Goal: Browse casually

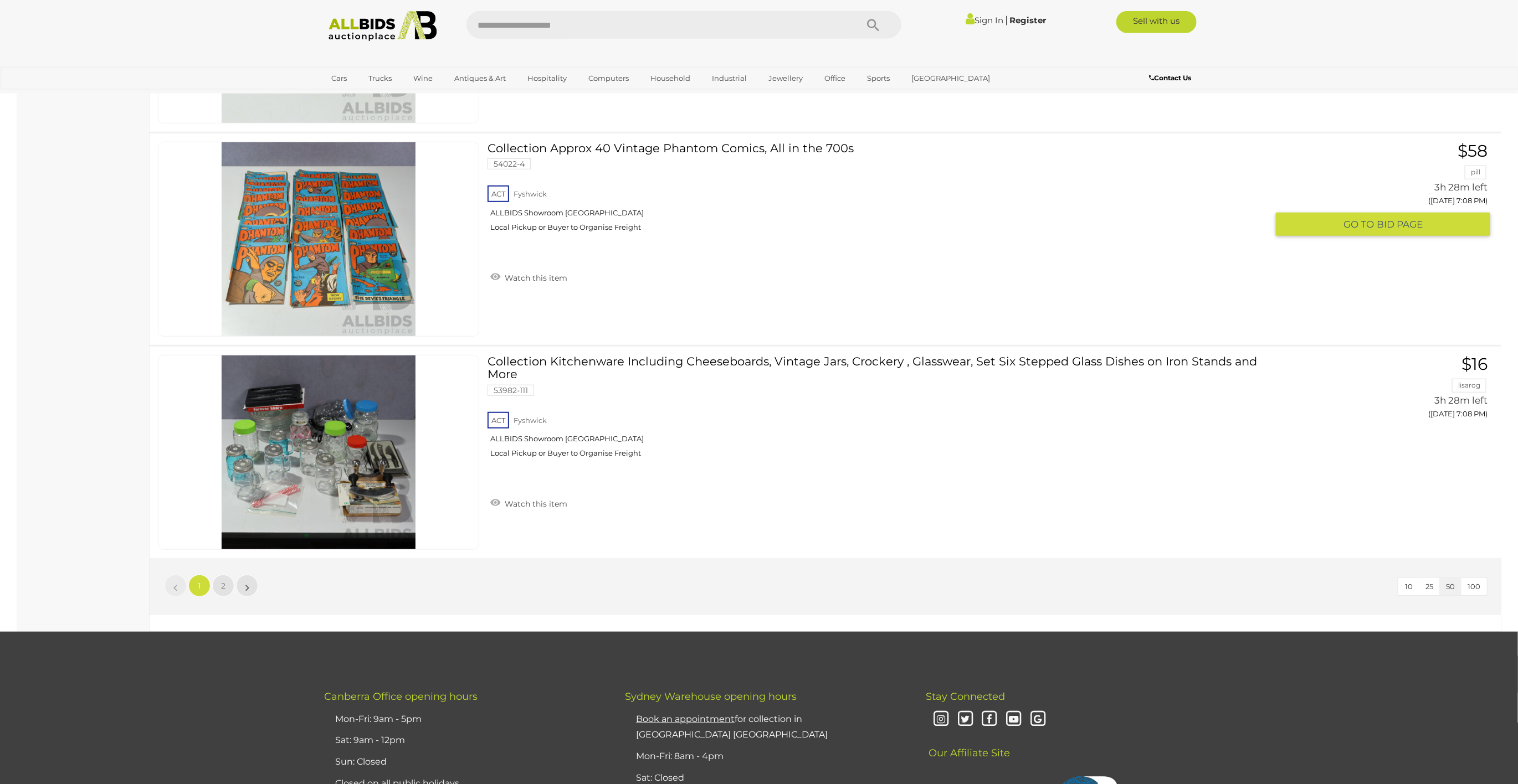
scroll to position [10371, 0]
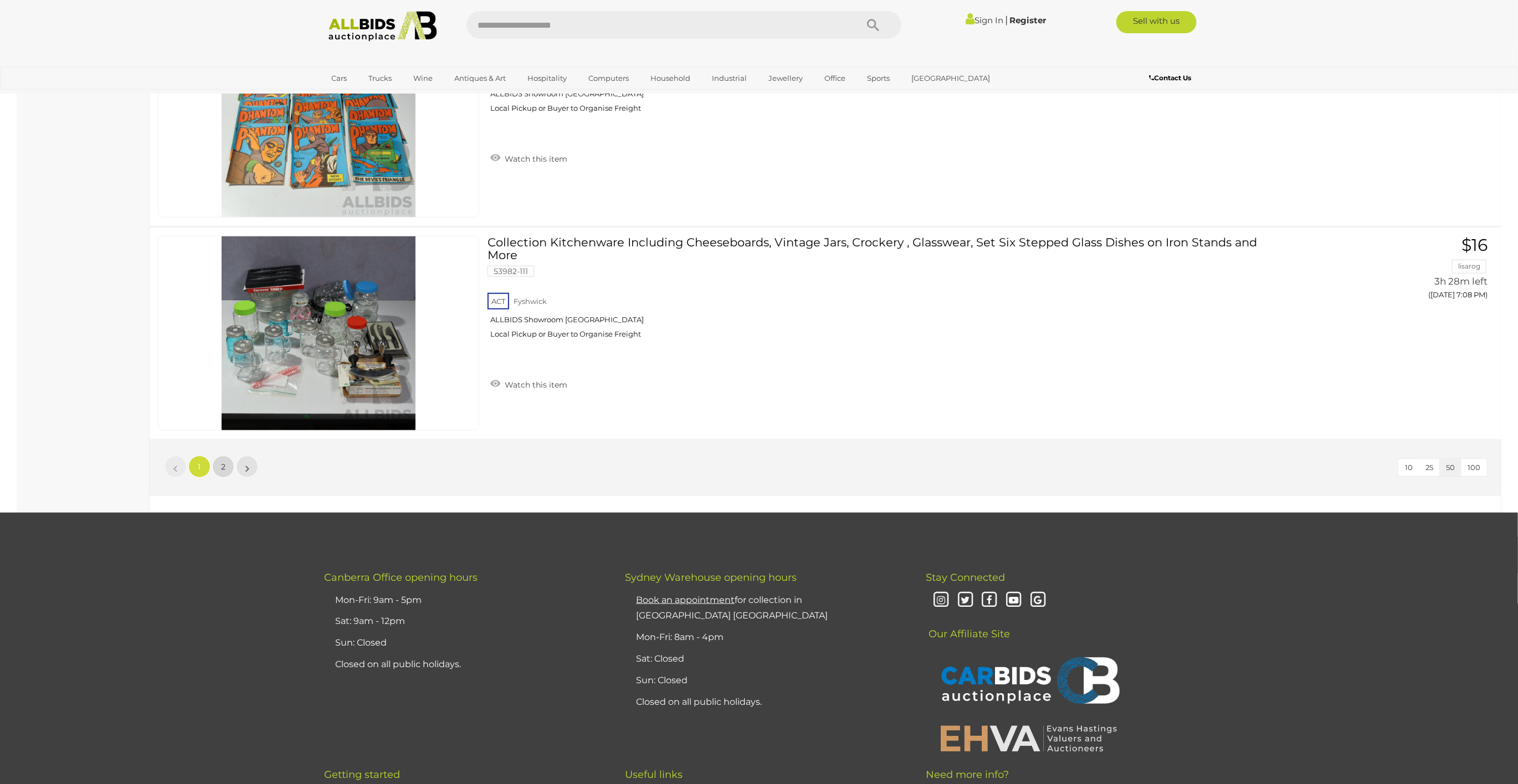
click at [226, 456] on link "2" at bounding box center [223, 466] width 22 height 22
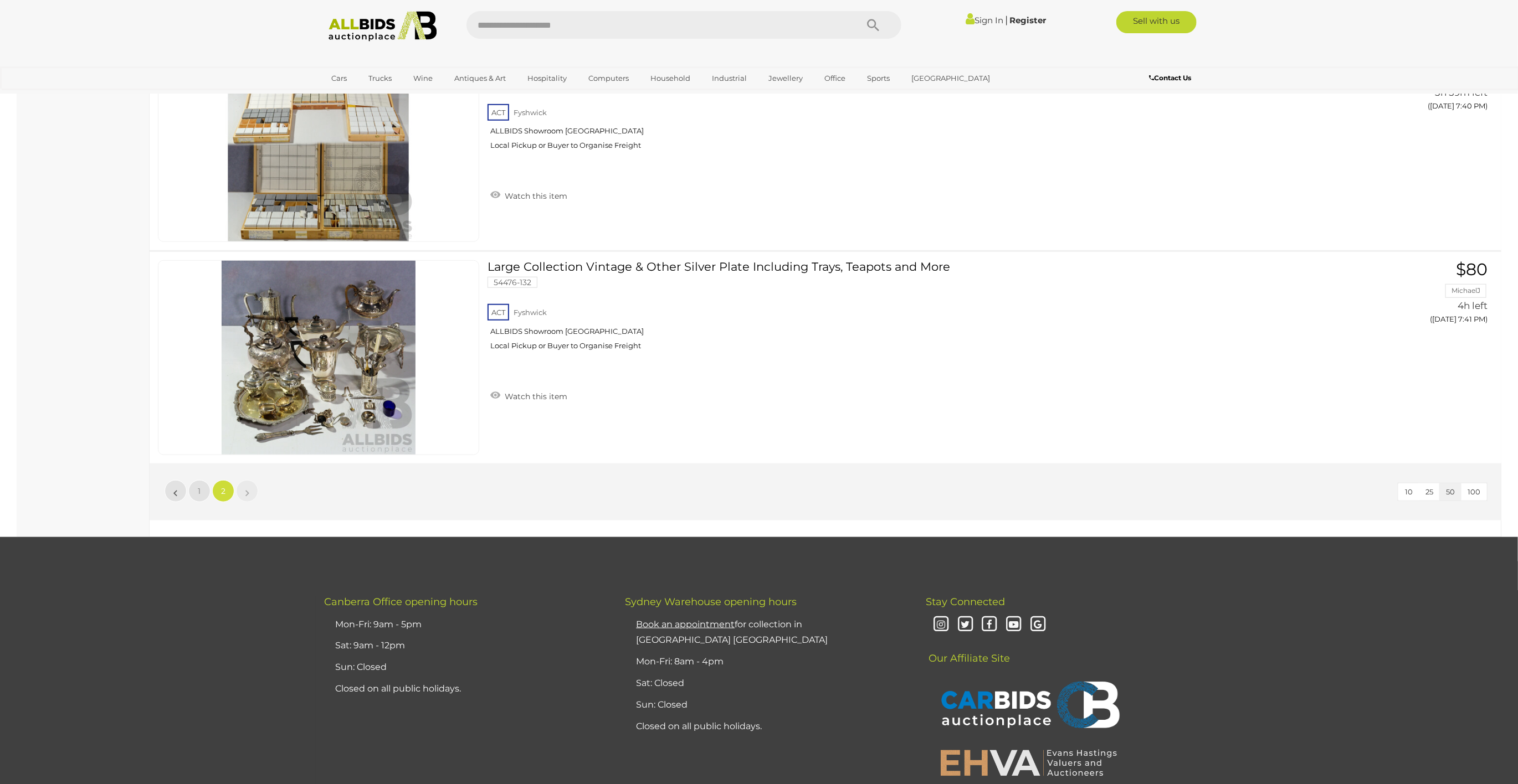
scroll to position [7065, 0]
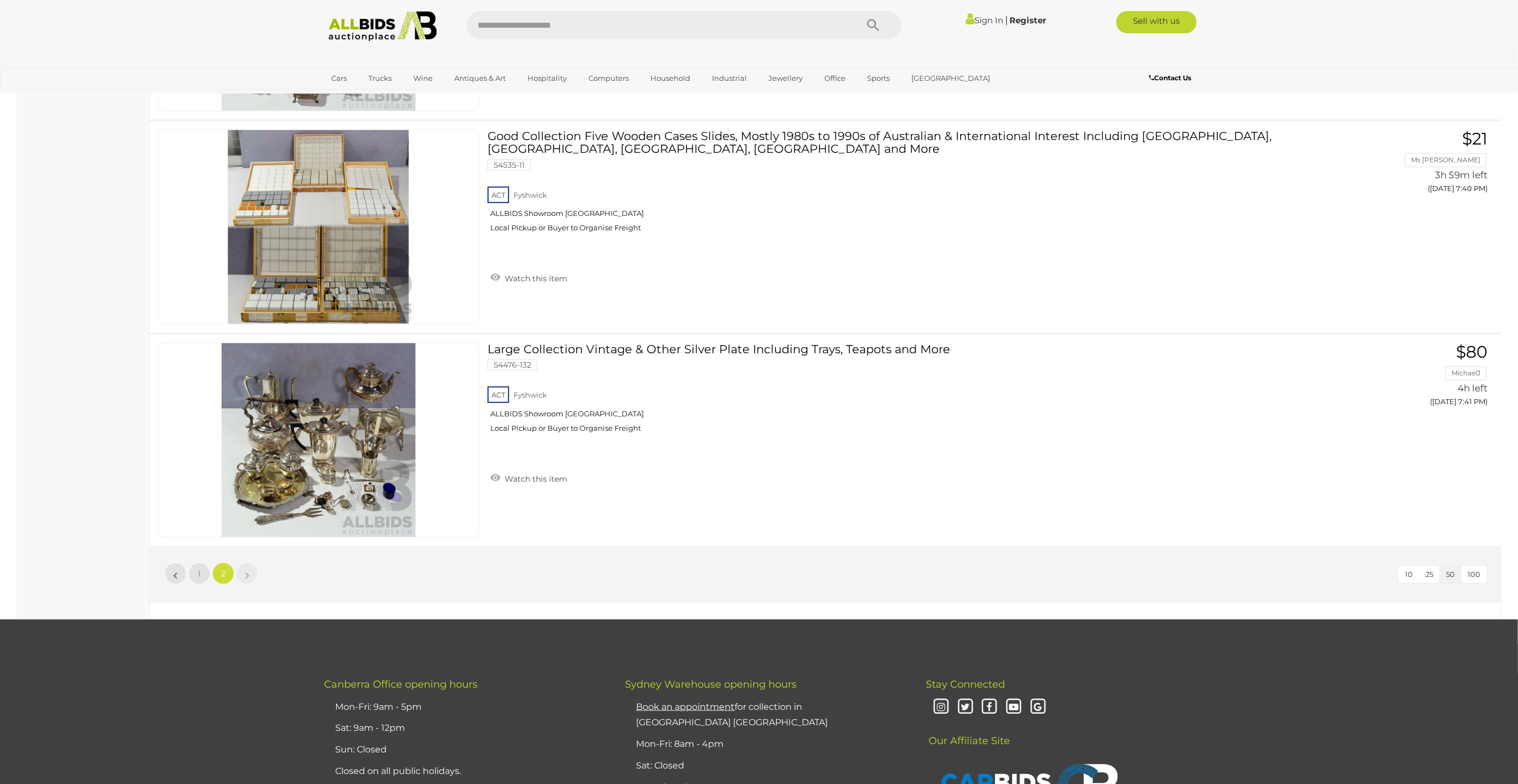
click at [359, 26] on img at bounding box center [382, 26] width 120 height 31
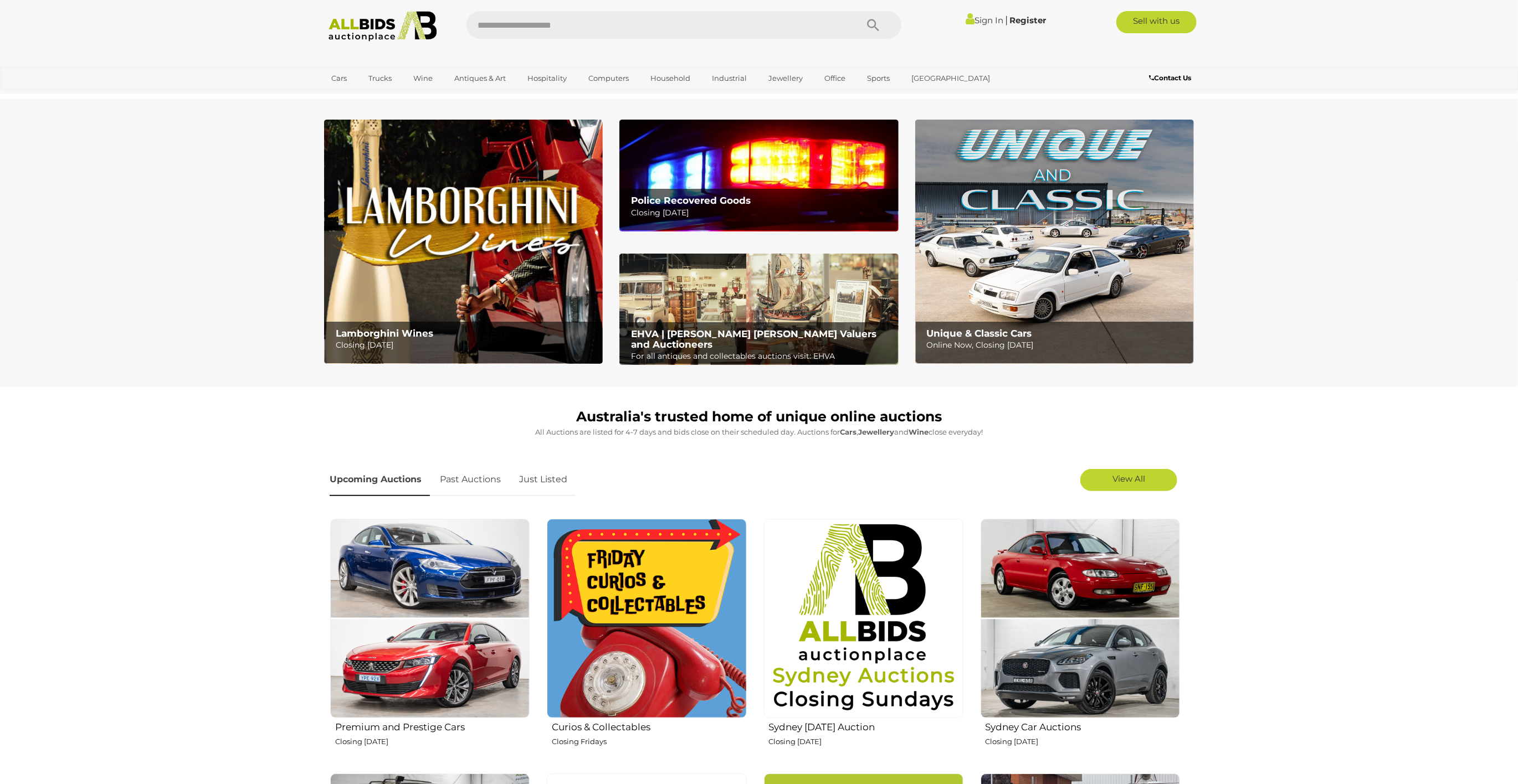
click at [347, 21] on img at bounding box center [382, 26] width 120 height 31
